Goal: Information Seeking & Learning: Learn about a topic

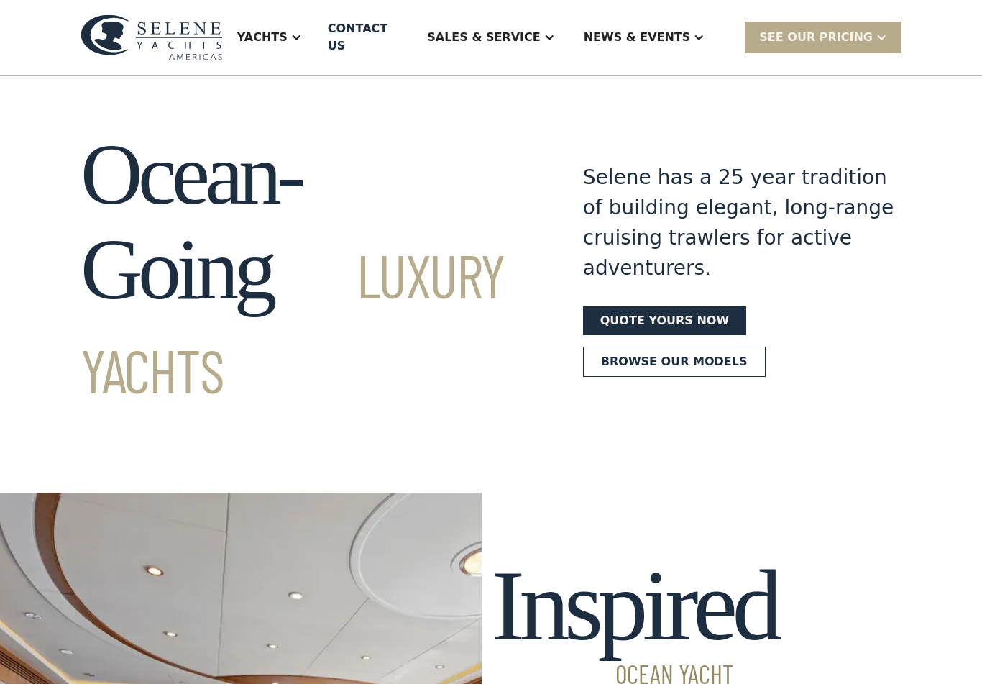
click at [288, 31] on div "Yachts" at bounding box center [262, 37] width 50 height 17
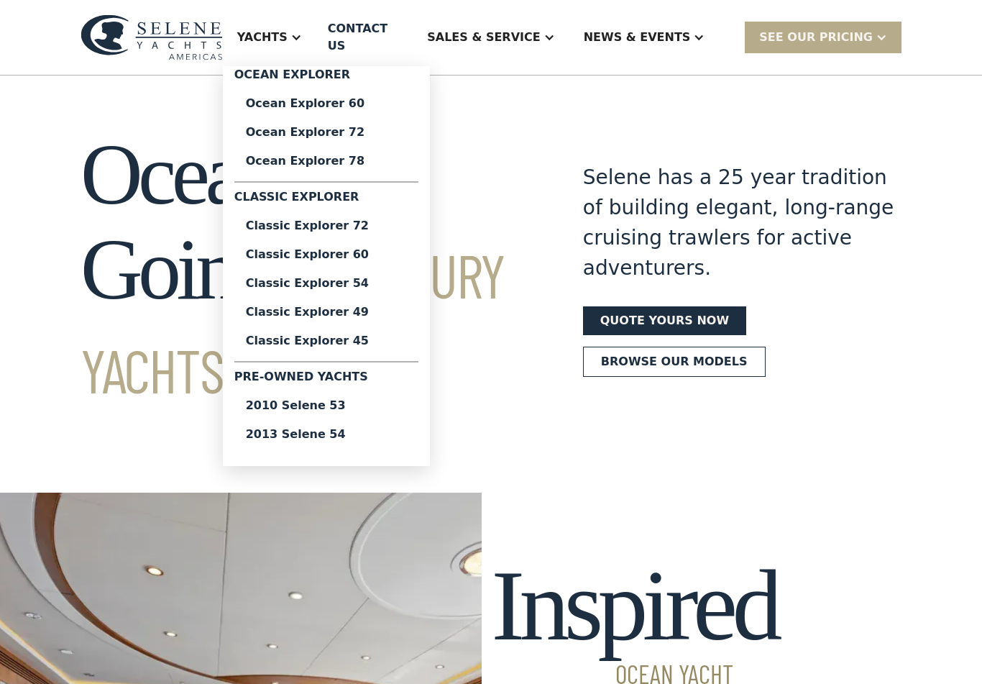
click at [369, 89] on link "Ocean Explorer 60" at bounding box center [326, 103] width 184 height 29
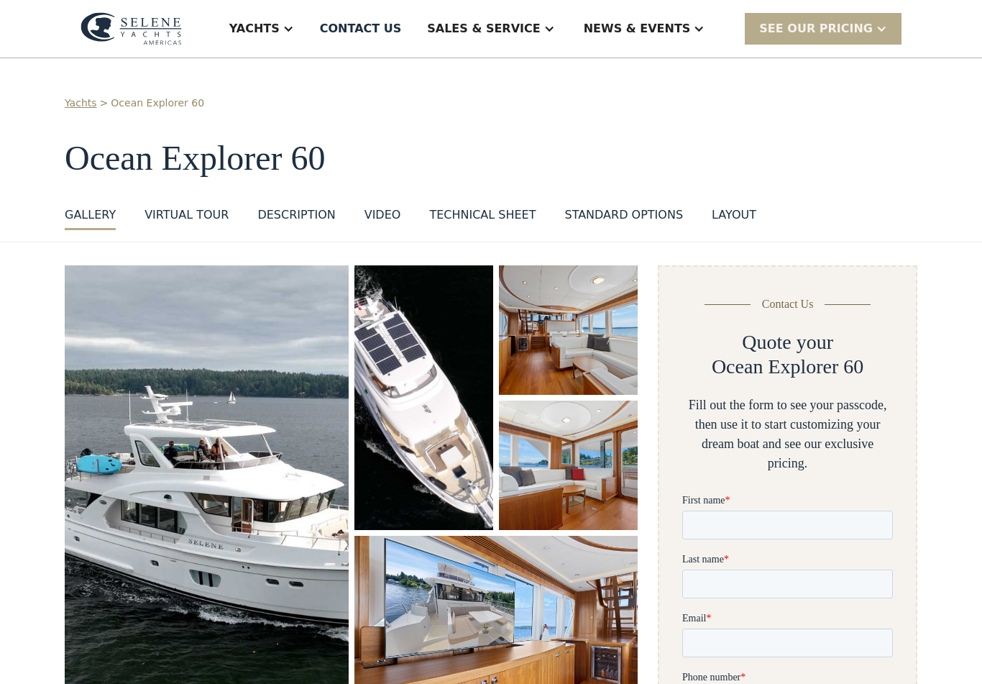
click at [726, 206] on div "layout" at bounding box center [734, 214] width 45 height 17
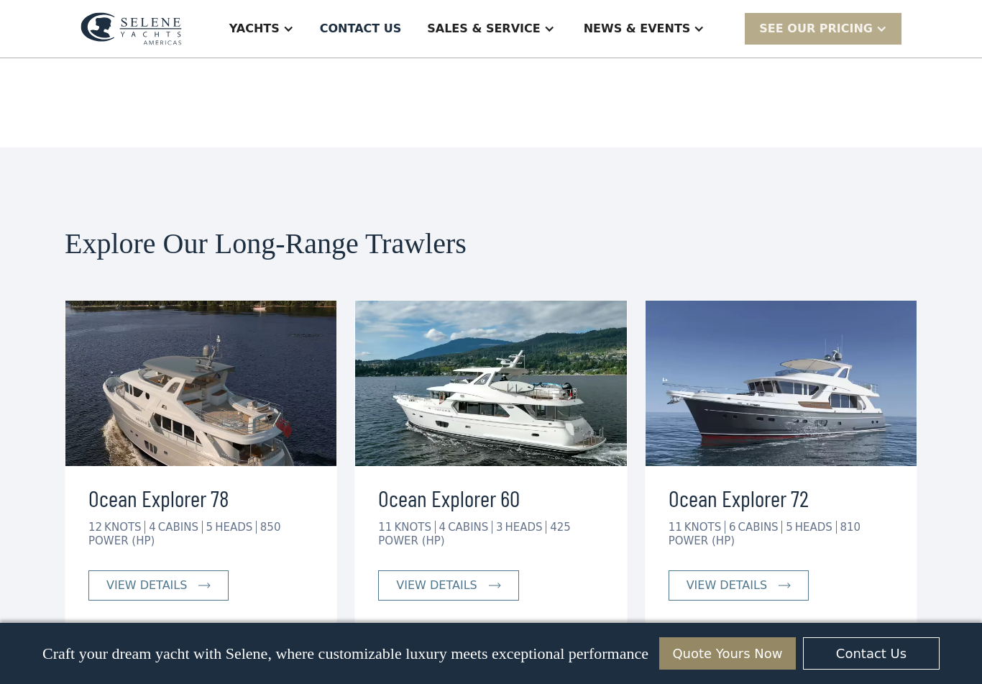
scroll to position [3495, 0]
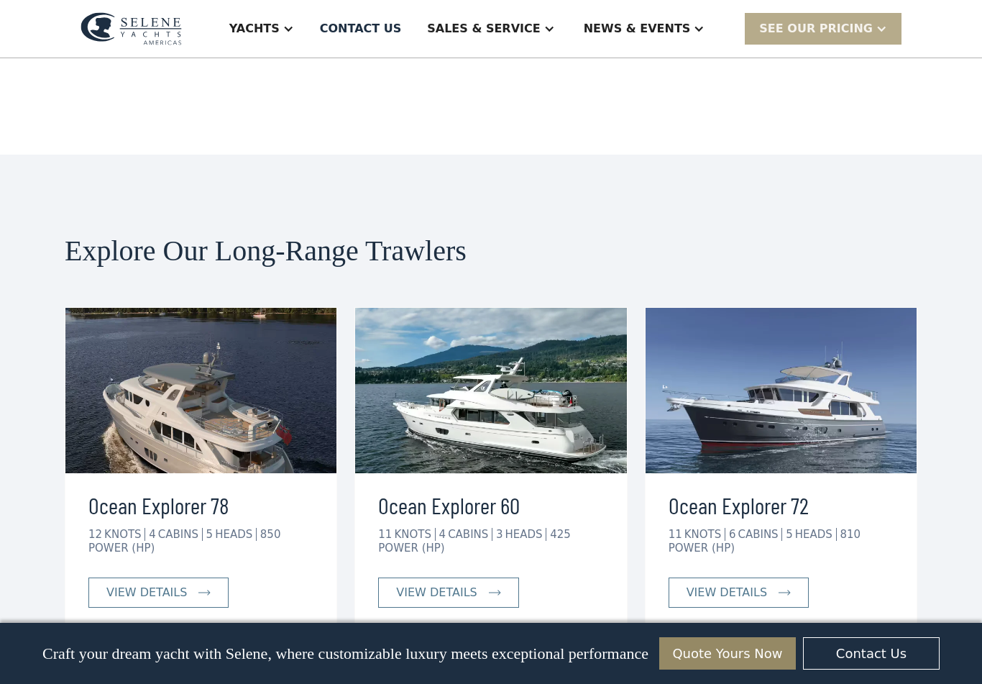
click at [459, 584] on div "view details" at bounding box center [436, 592] width 81 height 17
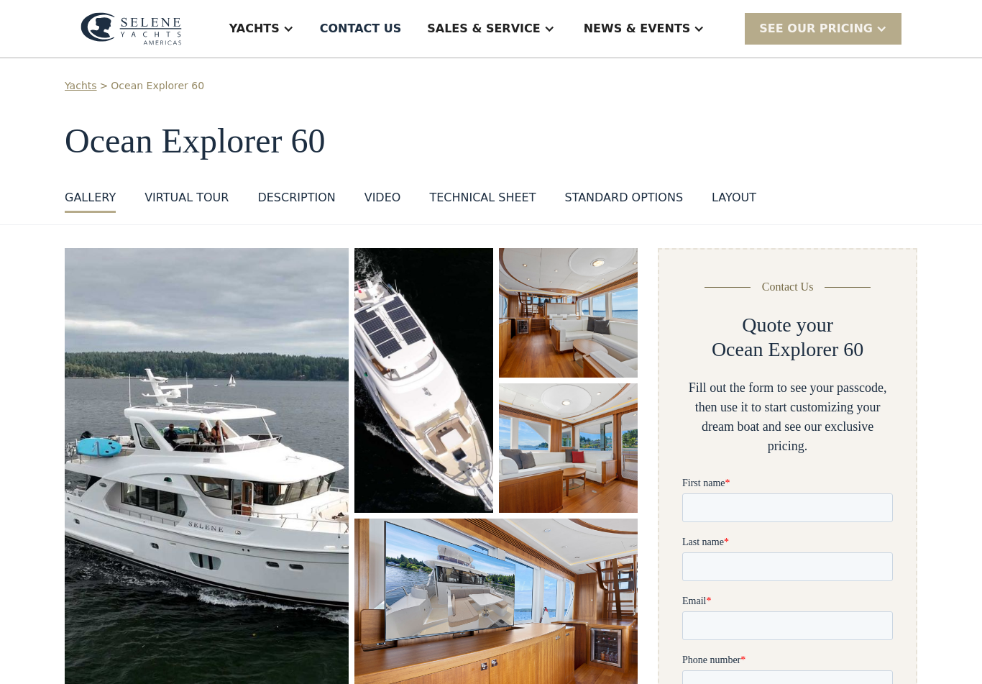
scroll to position [30, 0]
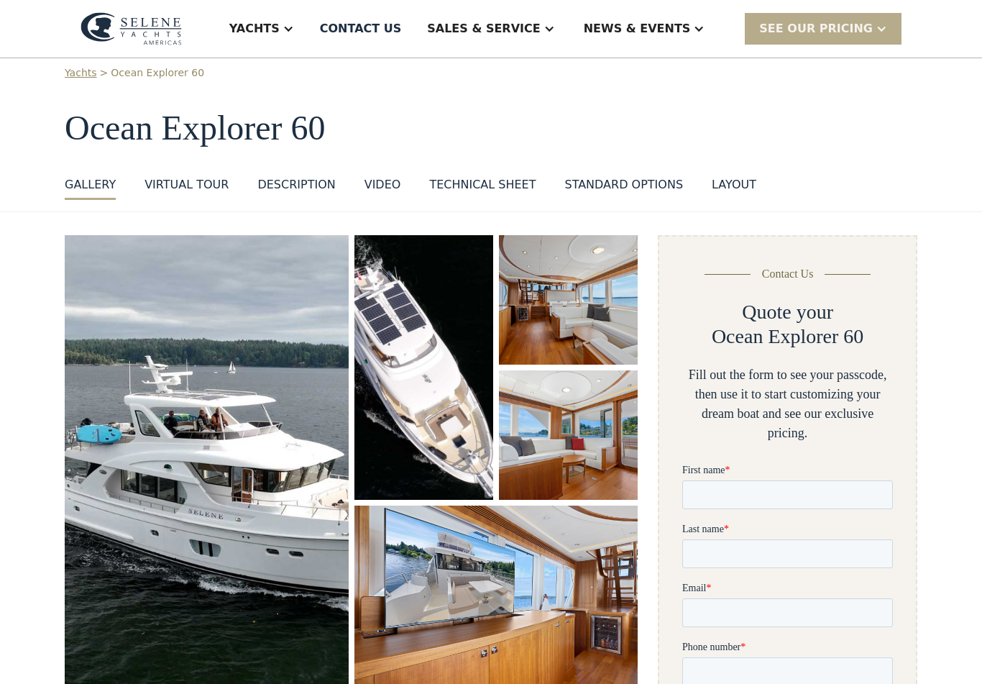
click at [482, 193] on link "Technical sheet" at bounding box center [482, 188] width 106 height 24
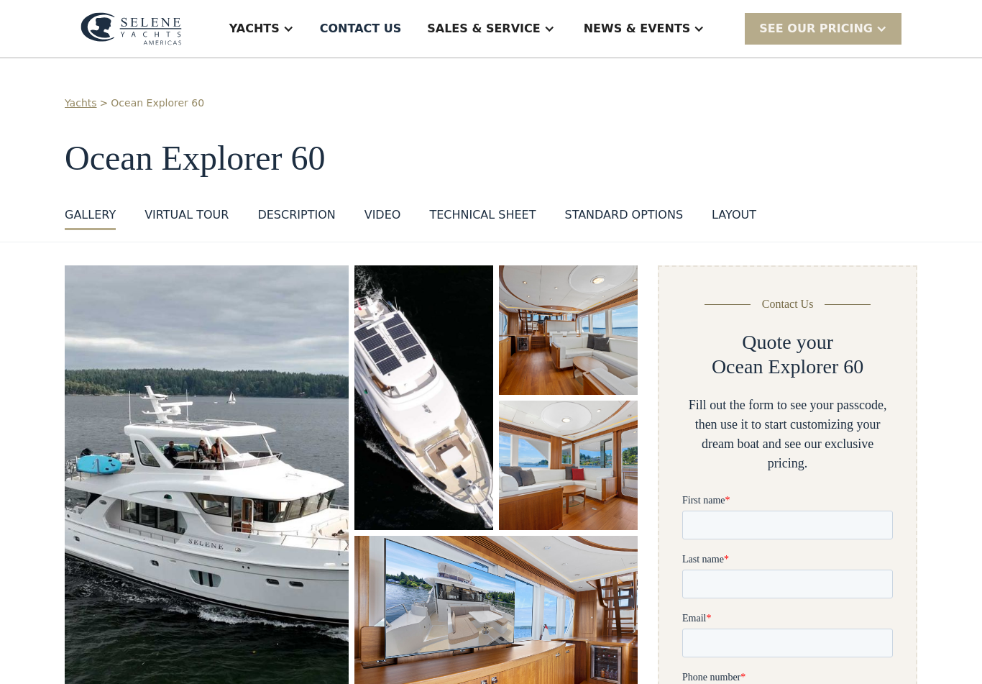
click at [280, 31] on div "Yachts" at bounding box center [254, 28] width 50 height 17
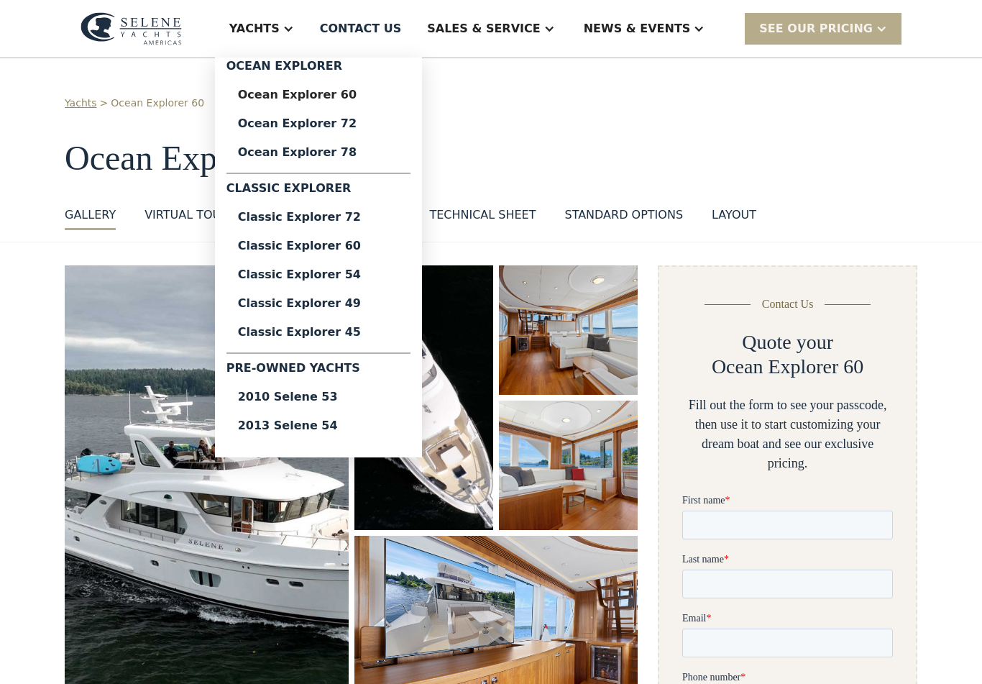
click at [353, 124] on div "Ocean Explorer 72" at bounding box center [318, 124] width 161 height 12
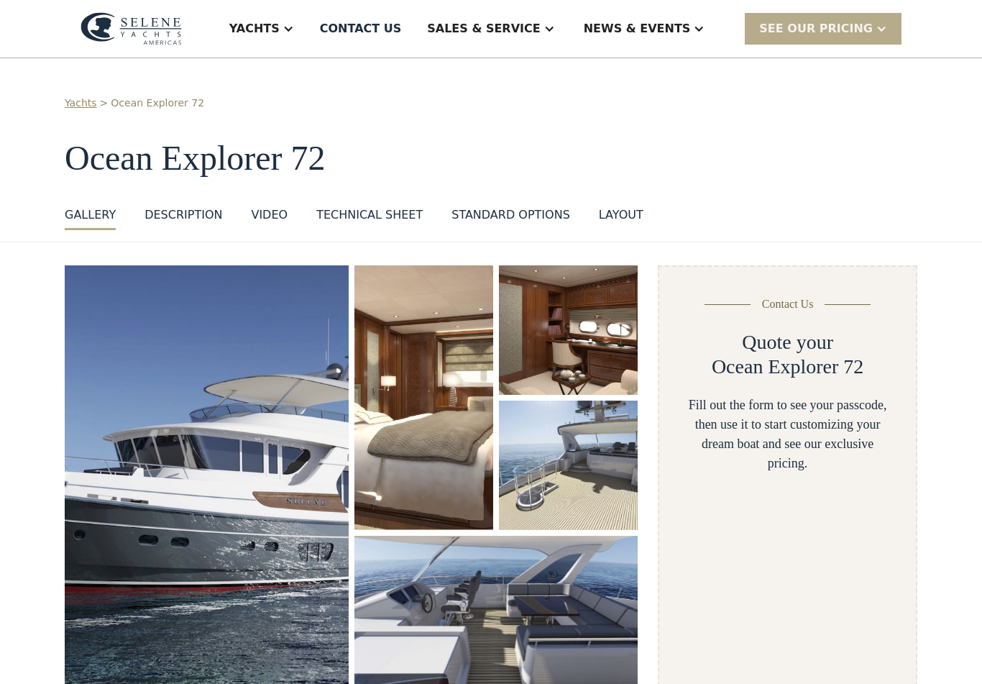
click at [280, 23] on div "Yachts" at bounding box center [254, 28] width 50 height 17
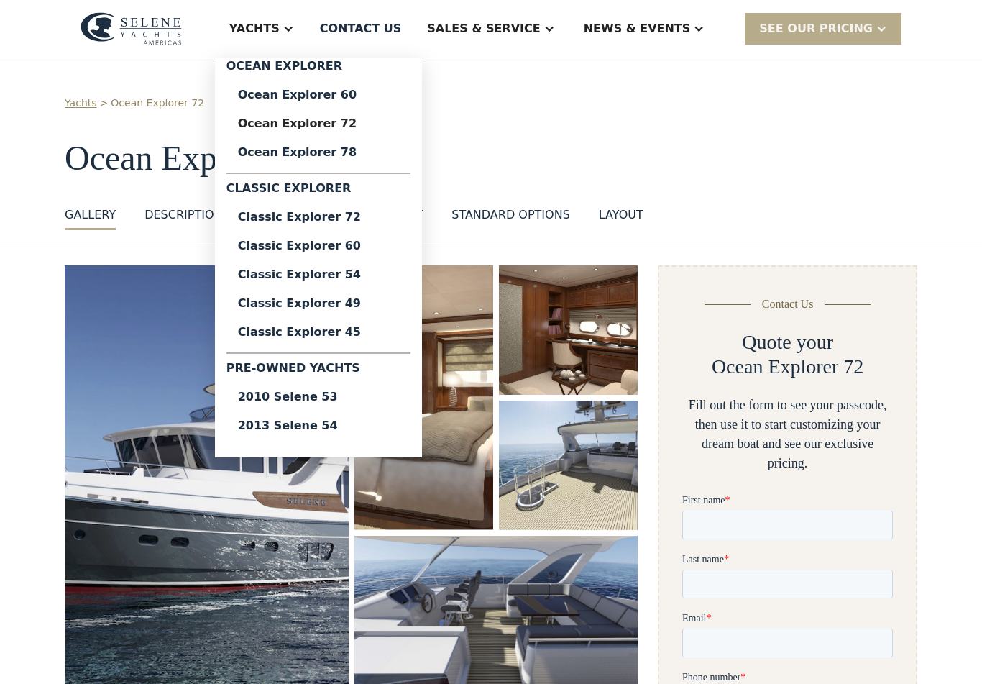
click at [357, 269] on div "Classic Explorer 54" at bounding box center [318, 275] width 161 height 12
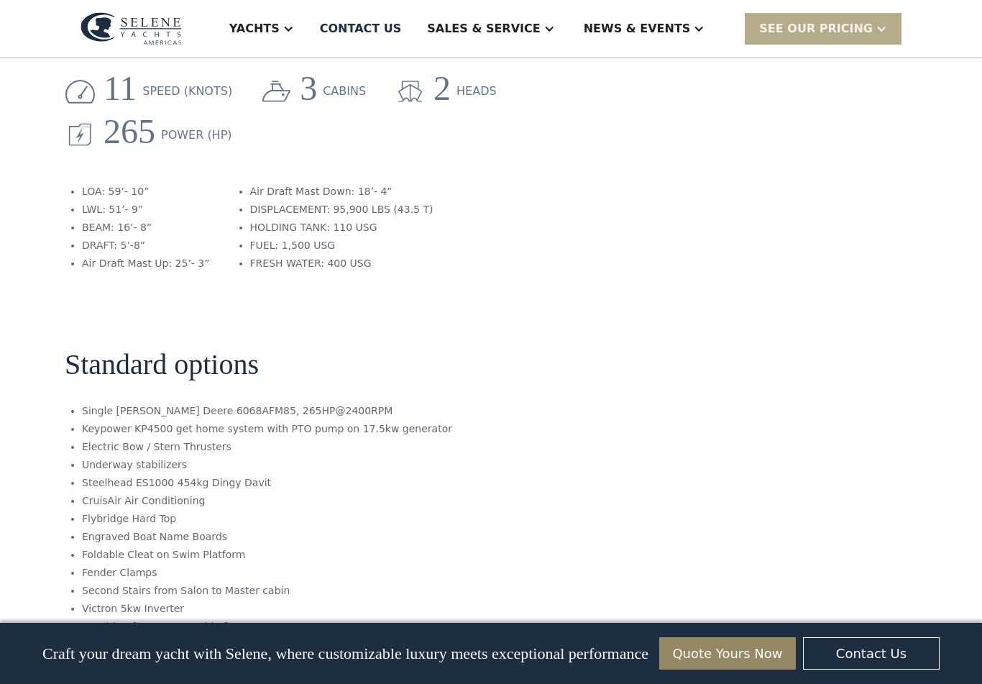
scroll to position [1830, 0]
